Goal: Task Accomplishment & Management: Manage account settings

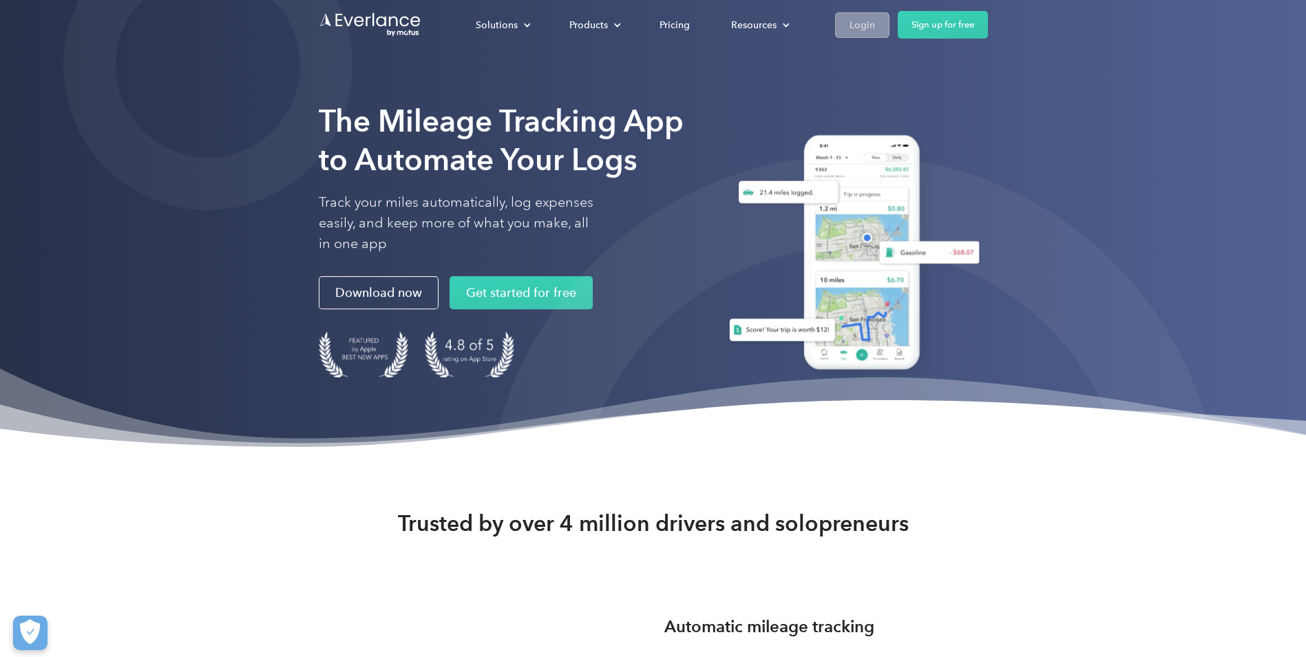
click at [847, 32] on link "Login" at bounding box center [862, 24] width 54 height 25
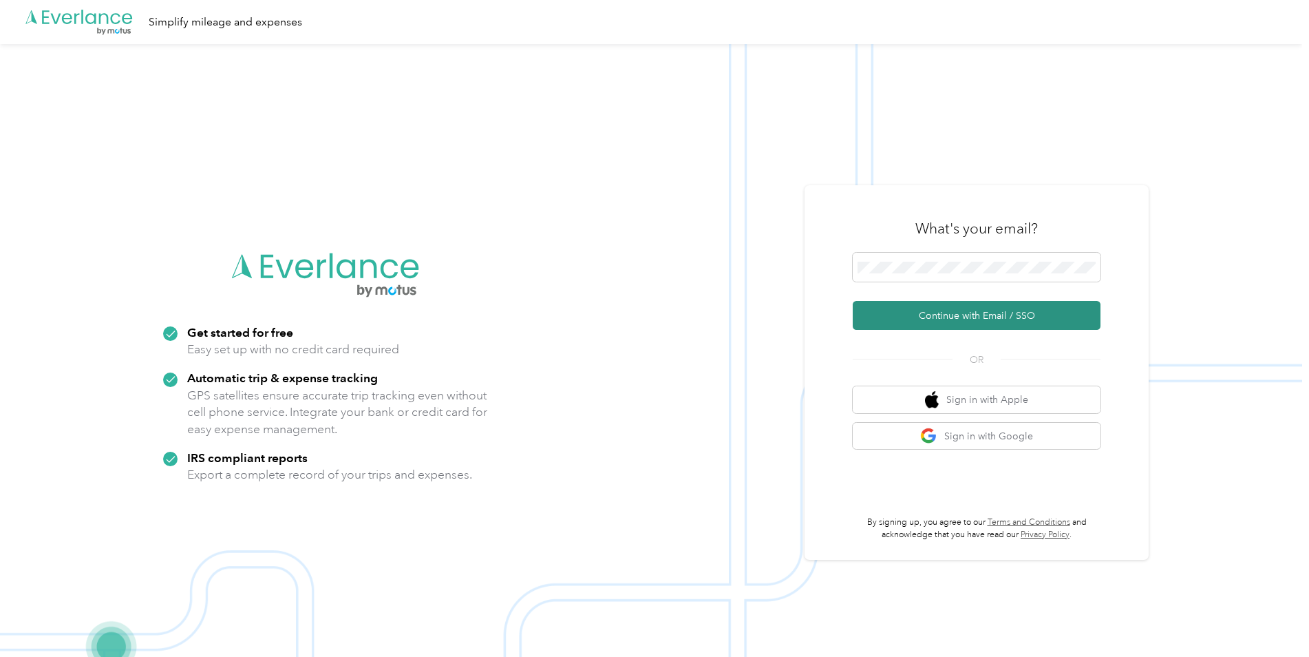
click at [921, 309] on button "Continue with Email / SSO" at bounding box center [977, 315] width 248 height 29
